Goal: Consume media (video, audio): Consume media (video, audio)

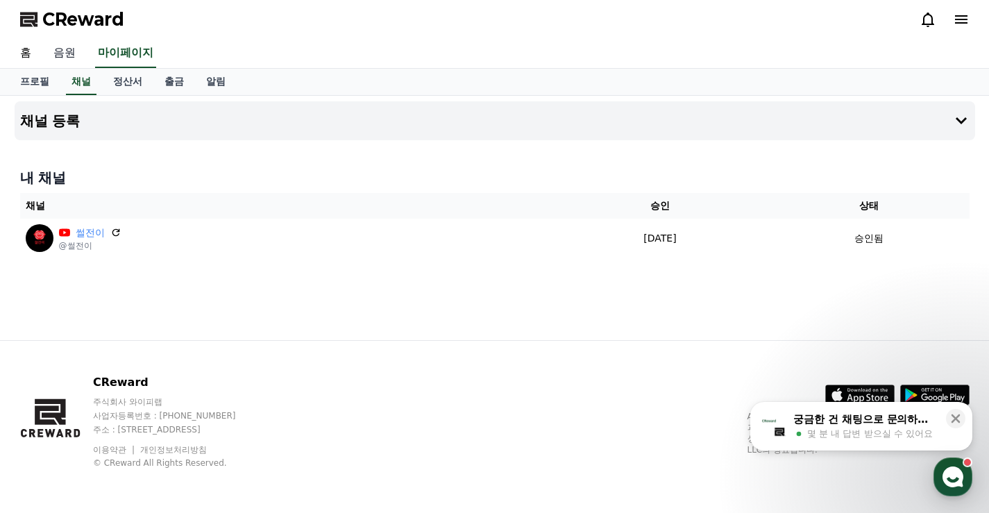
click at [64, 49] on link "음원" at bounding box center [64, 53] width 44 height 29
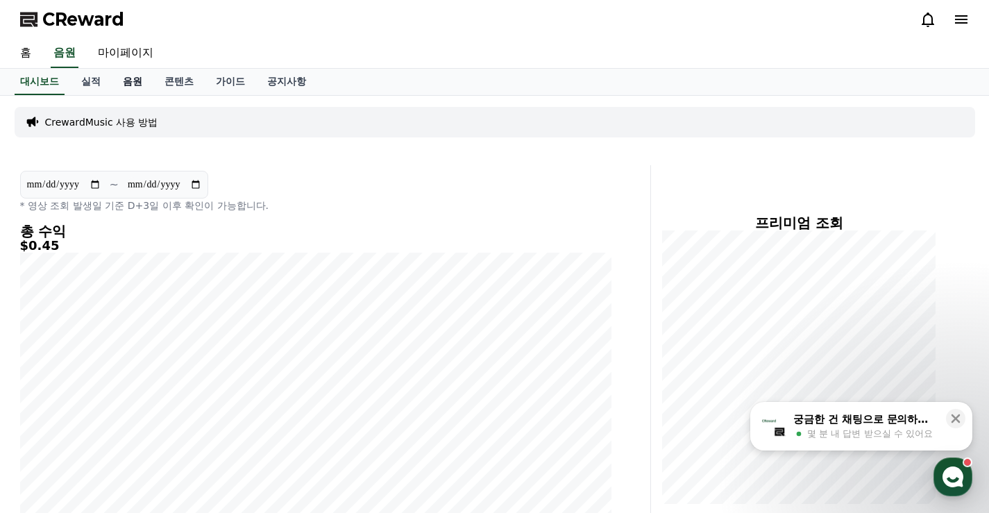
click at [128, 77] on link "음원" at bounding box center [133, 82] width 42 height 26
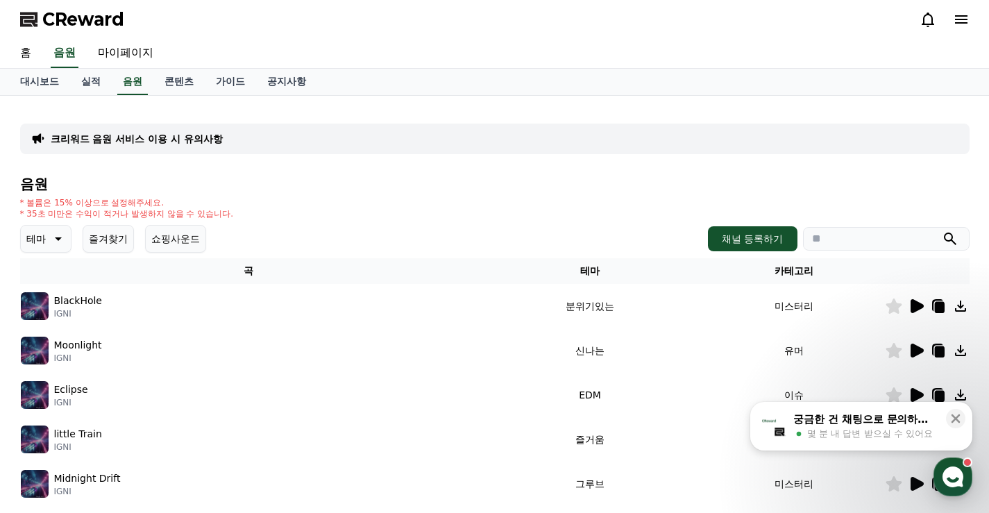
click at [63, 237] on icon at bounding box center [57, 238] width 17 height 17
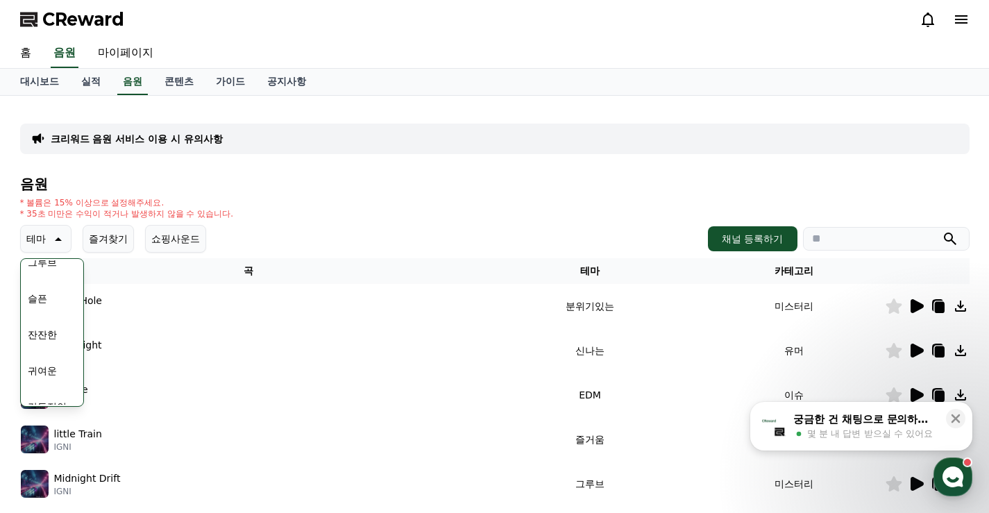
scroll to position [486, 0]
click at [49, 369] on button "귀여운" at bounding box center [42, 367] width 40 height 31
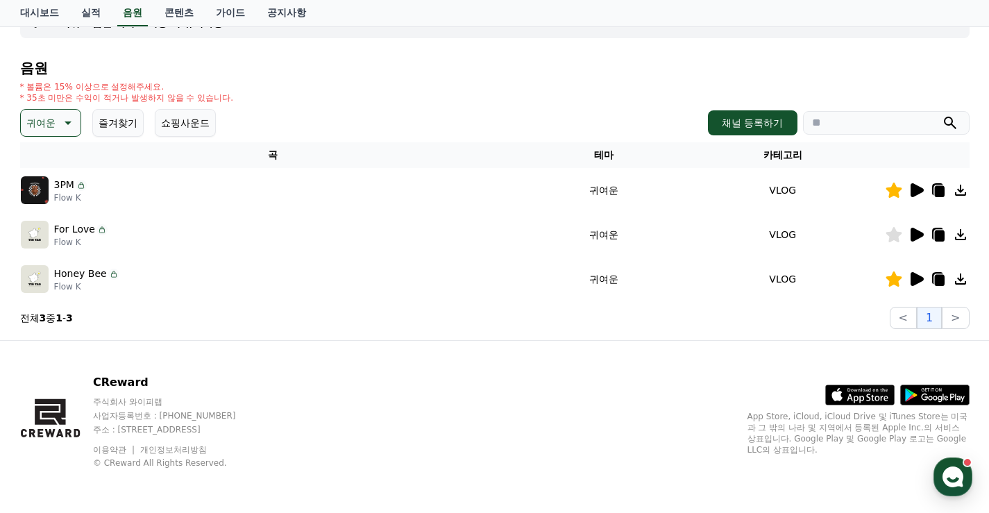
scroll to position [116, 0]
click at [919, 192] on icon at bounding box center [917, 190] width 13 height 14
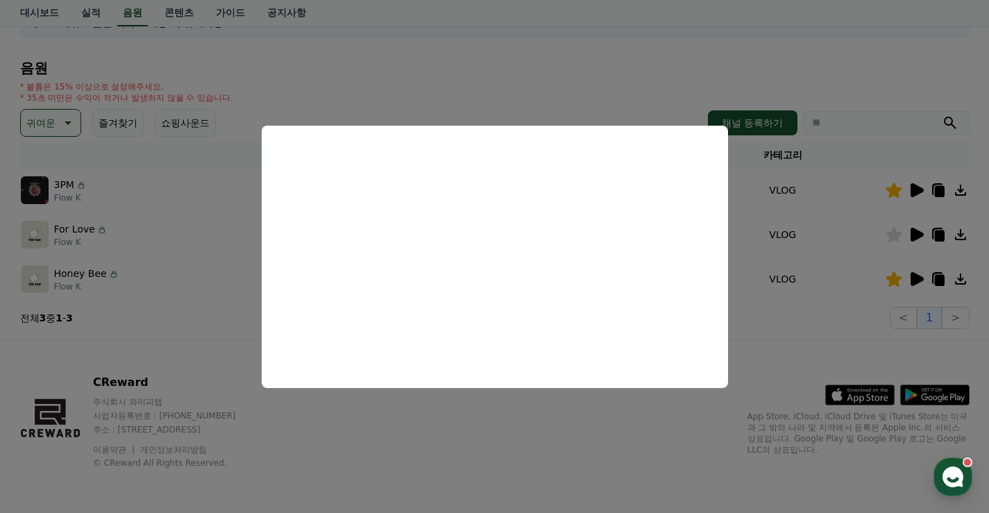
click at [814, 256] on button "close modal" at bounding box center [494, 256] width 989 height 513
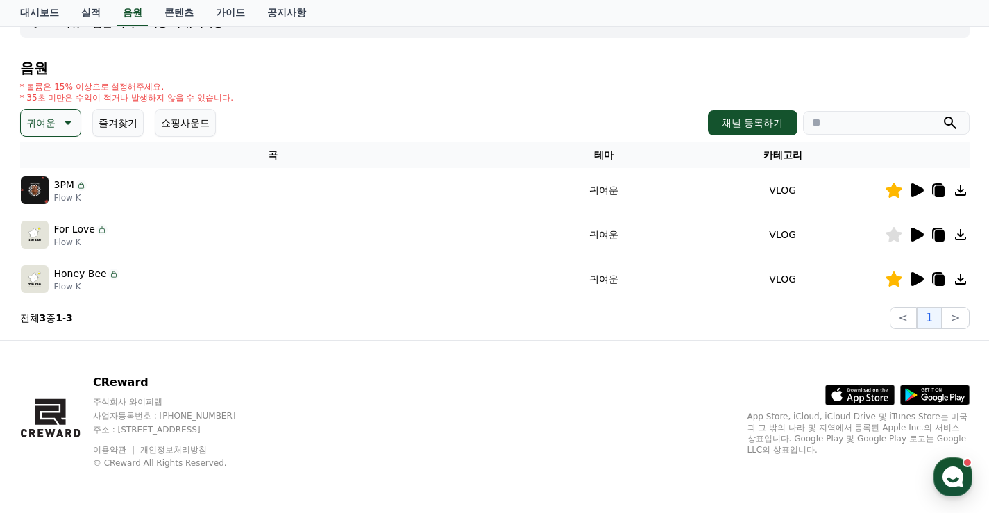
click at [918, 276] on icon at bounding box center [917, 279] width 13 height 14
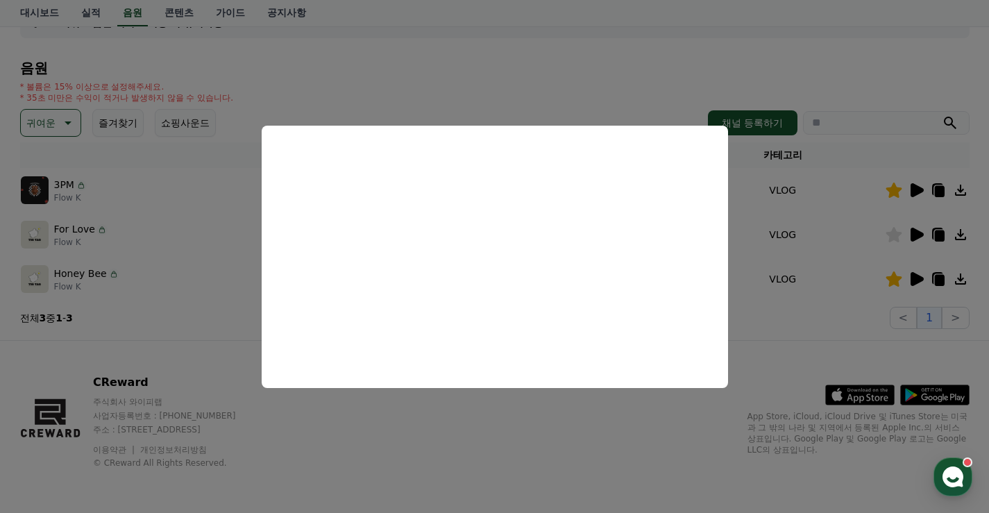
click at [877, 201] on button "close modal" at bounding box center [494, 256] width 989 height 513
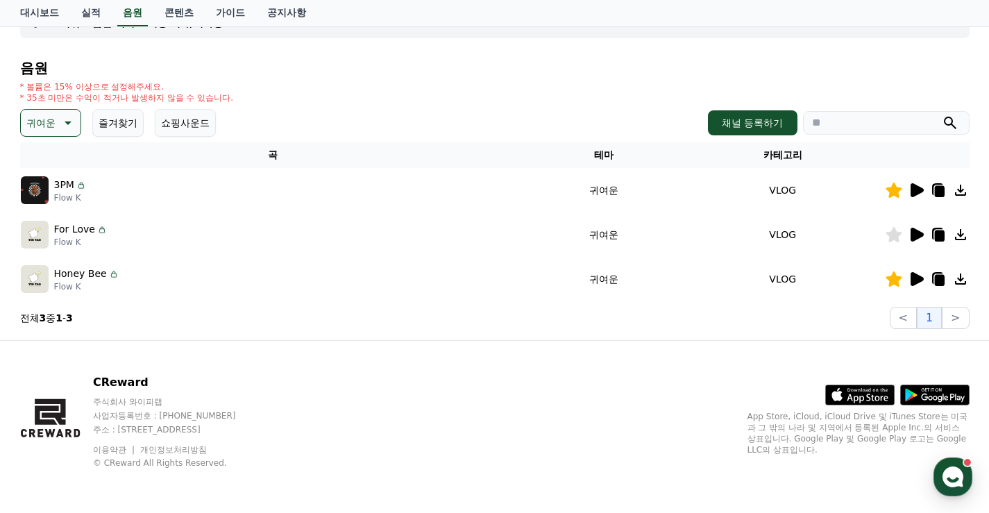
click at [939, 190] on icon at bounding box center [939, 191] width 10 height 11
click at [914, 277] on icon at bounding box center [917, 279] width 13 height 14
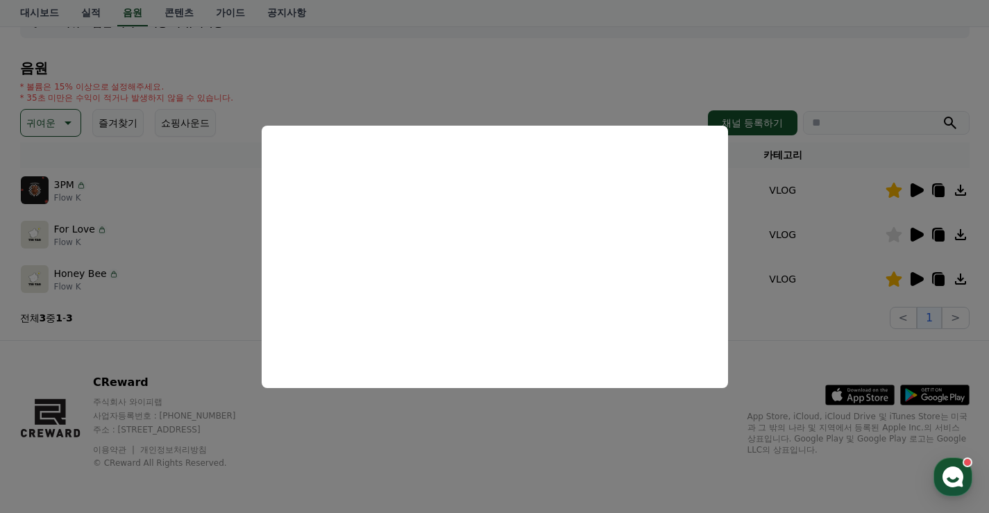
click at [846, 166] on button "close modal" at bounding box center [494, 256] width 989 height 513
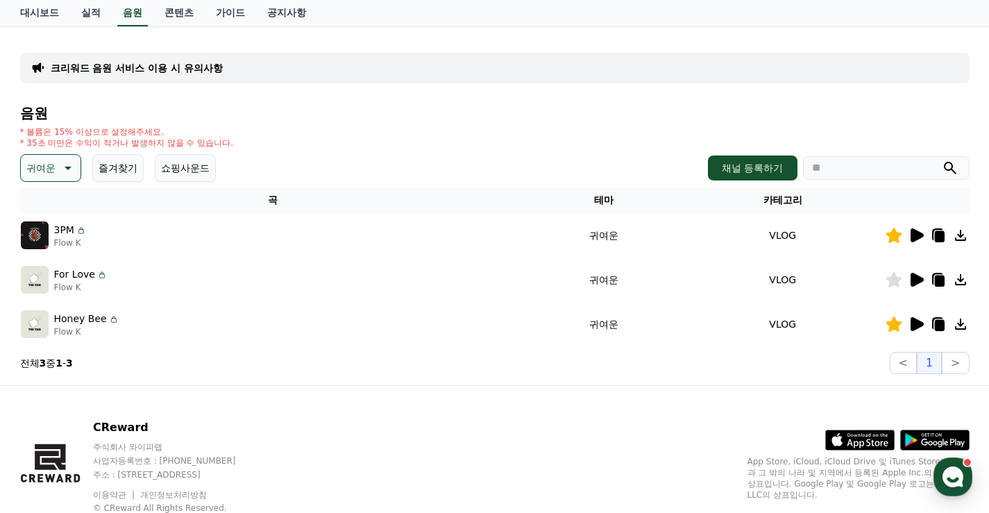
scroll to position [47, 0]
